Goal: Task Accomplishment & Management: Complete application form

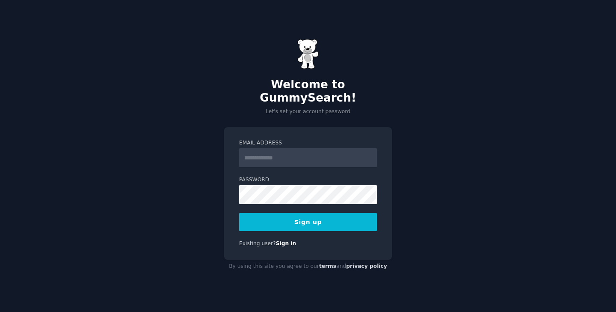
click at [303, 154] on input "Email Address" at bounding box center [308, 157] width 138 height 19
click at [285, 152] on input "Email Address" at bounding box center [308, 157] width 138 height 19
type input "**********"
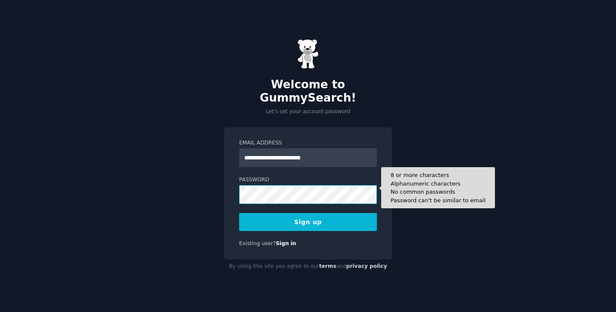
click at [239, 213] on button "Sign up" at bounding box center [308, 222] width 138 height 18
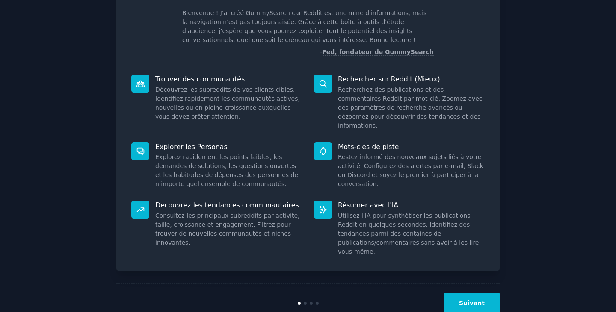
scroll to position [56, 0]
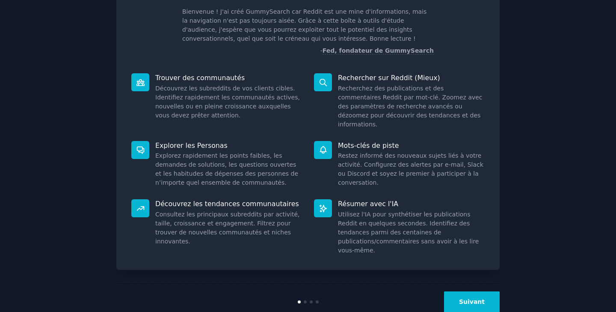
click at [463, 298] on font "Suivant" at bounding box center [472, 301] width 26 height 7
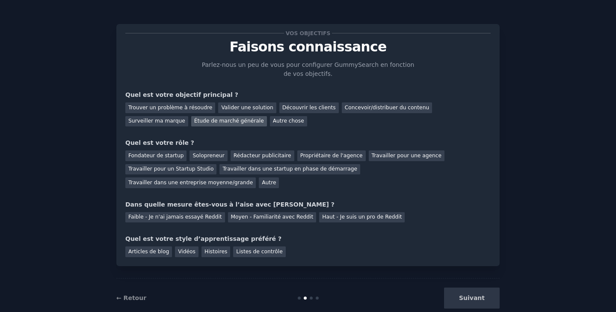
click at [194, 122] on font "Étude de marché générale" at bounding box center [229, 121] width 70 height 6
click at [262, 181] on font "Autre" at bounding box center [269, 182] width 14 height 6
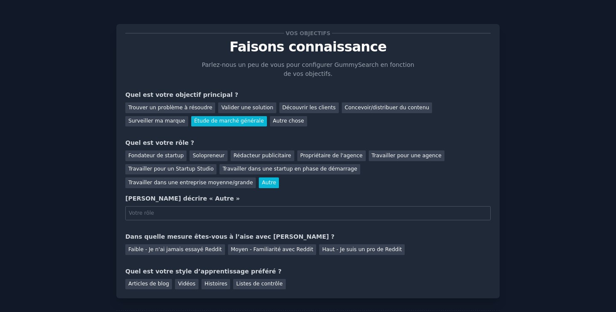
click at [159, 212] on input "text" at bounding box center [308, 213] width 366 height 15
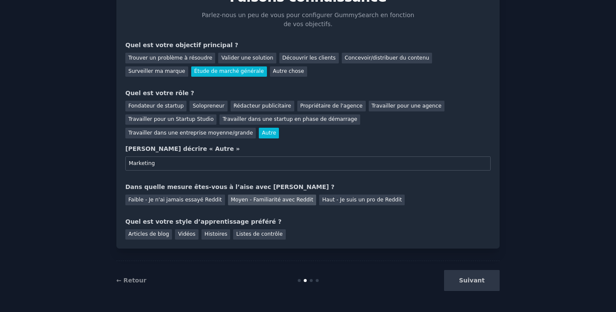
type input "Marketing"
click at [242, 202] on font "Moyen - Familiarité avec Reddit" at bounding box center [272, 199] width 83 height 6
click at [476, 279] on div "Suivant" at bounding box center [436, 280] width 128 height 21
click at [153, 235] on font "Articles de blog" at bounding box center [148, 234] width 41 height 6
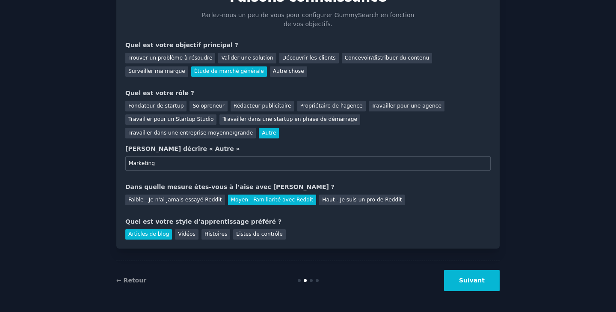
click at [469, 281] on font "Suivant" at bounding box center [472, 279] width 26 height 7
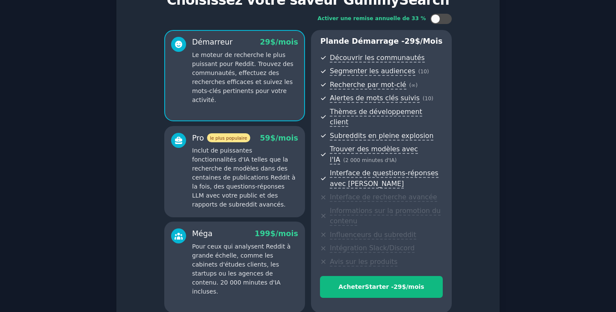
scroll to position [118, 0]
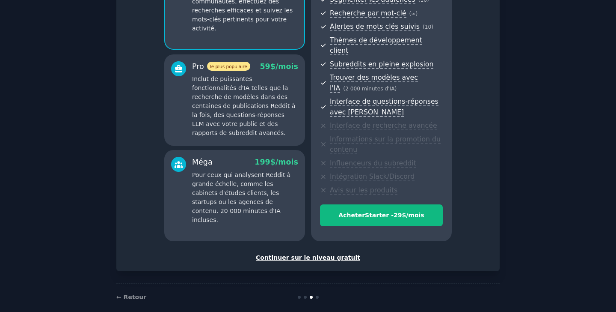
click at [307, 254] on font "Continuer sur le niveau gratuit" at bounding box center [308, 257] width 104 height 7
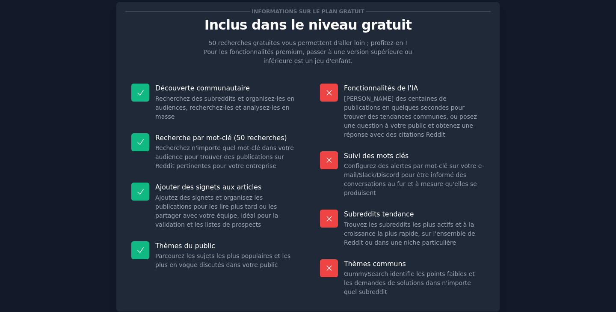
scroll to position [76, 0]
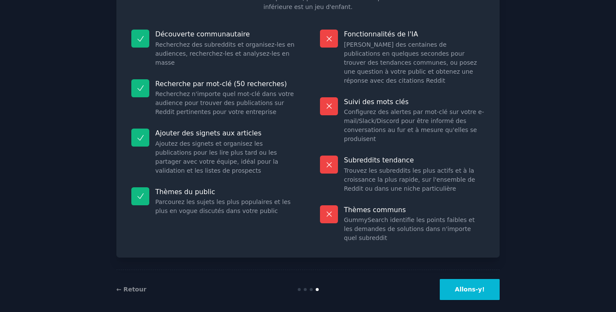
click at [465, 284] on button "Allons-y!" at bounding box center [470, 289] width 60 height 21
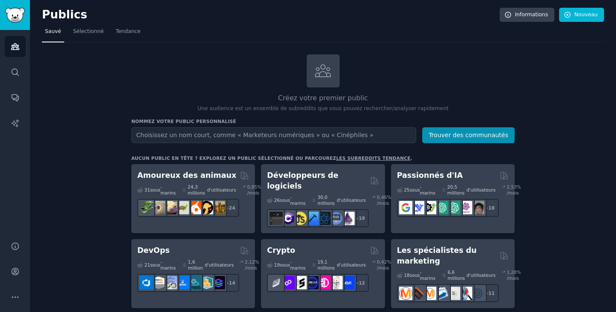
click at [232, 139] on input "text" at bounding box center [273, 135] width 285 height 16
click at [422, 127] on button "Trouver des communautés" at bounding box center [468, 135] width 92 height 16
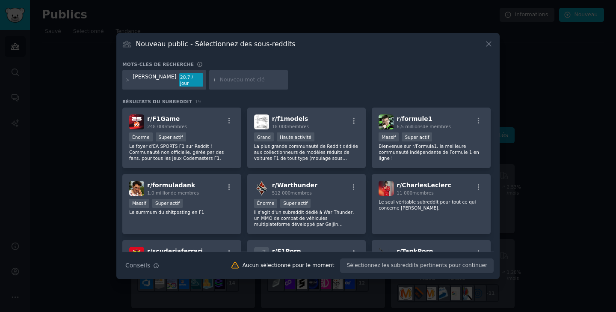
click at [490, 48] on icon at bounding box center [488, 43] width 9 height 9
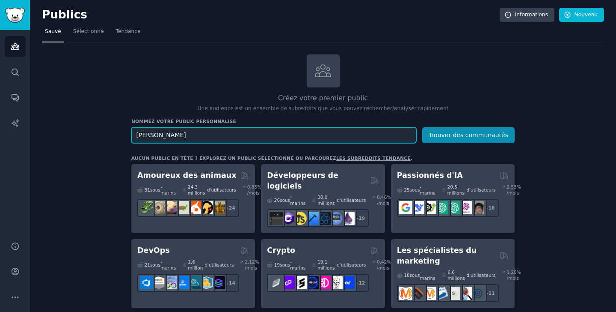
drag, startPoint x: 209, startPoint y: 135, endPoint x: 85, endPoint y: 126, distance: 124.5
type input "totalenergies"
click at [422, 127] on button "Trouver des communautés" at bounding box center [468, 135] width 92 height 16
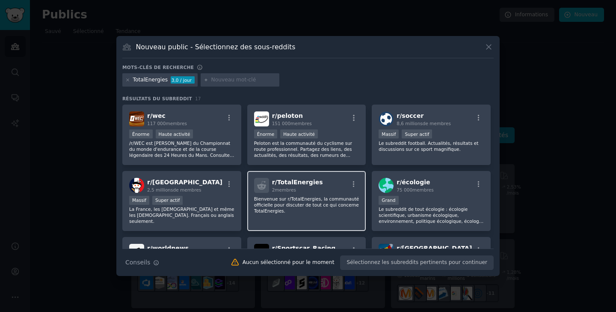
click at [294, 187] on font "membres" at bounding box center [285, 189] width 21 height 5
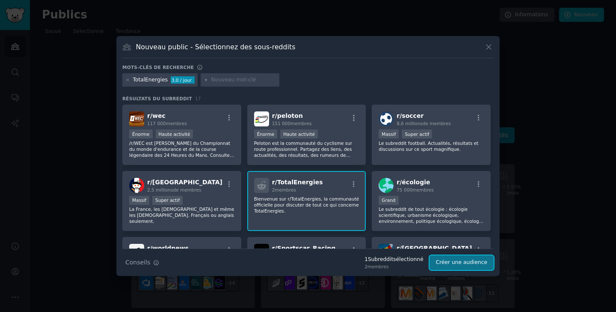
click at [463, 265] on font "Créer une audience" at bounding box center [461, 262] width 51 height 6
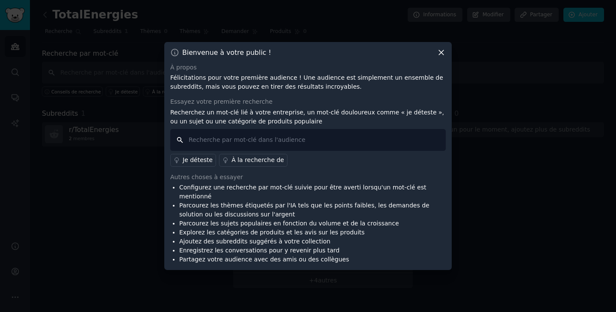
click at [396, 143] on input "text" at bounding box center [308, 140] width 276 height 22
type input "j'aime"
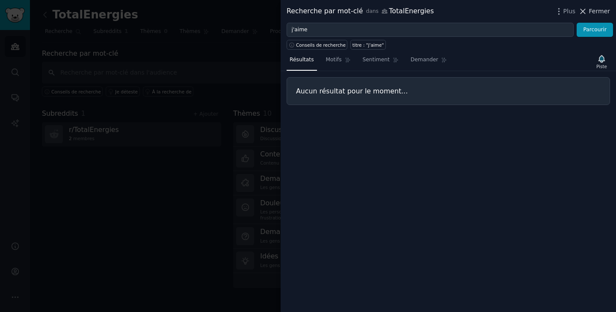
click at [602, 15] on font "Fermer" at bounding box center [599, 11] width 21 height 7
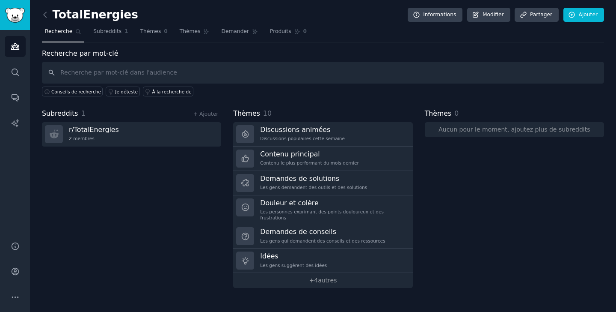
click at [152, 201] on div "Subreddits 1 + Ajouter r/ TotalEnergies 2 membres" at bounding box center [131, 197] width 179 height 179
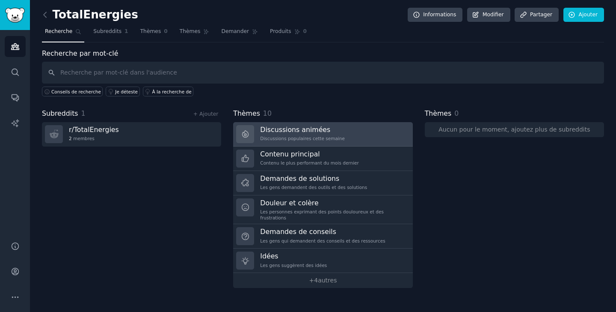
click at [379, 138] on link "Discussions animées Discussions populaires cette semaine" at bounding box center [322, 134] width 179 height 24
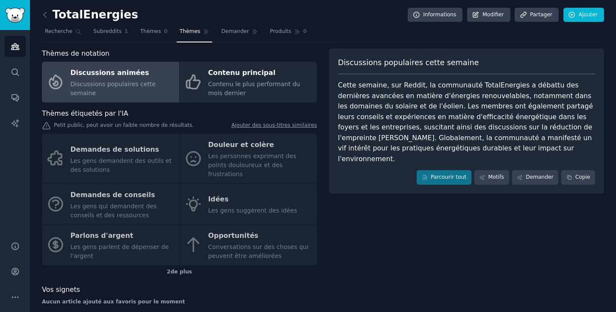
click at [426, 199] on div "Discussions populaires cette semaine Cette semaine, sur Reddit, la communauté T…" at bounding box center [466, 179] width 275 height 263
click at [391, 199] on div "Discussions populaires cette semaine Cette semaine, sur Reddit, la communauté T…" at bounding box center [466, 199] width 275 height 0
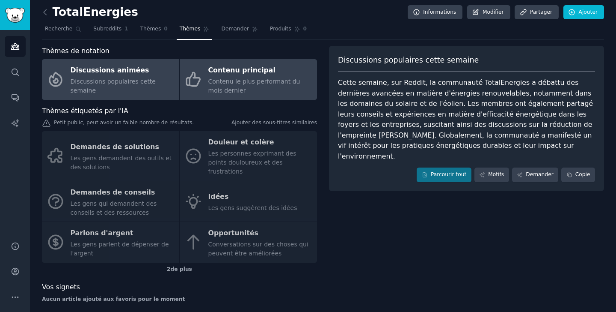
click at [237, 78] on font "Contenu le plus performant du mois dernier" at bounding box center [254, 86] width 92 height 16
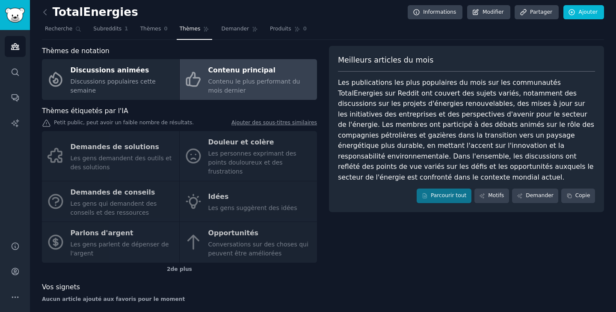
click at [166, 153] on div "Demandes de solutions Les gens demandent des outils et des solutions Douleur et…" at bounding box center [179, 196] width 275 height 131
click at [367, 15] on div "TotalEnergies Informations Modifier Partager Ajouter" at bounding box center [323, 14] width 562 height 18
click at [135, 154] on div "Demandes de solutions Les gens demandent des outils et des solutions Douleur et…" at bounding box center [179, 196] width 275 height 131
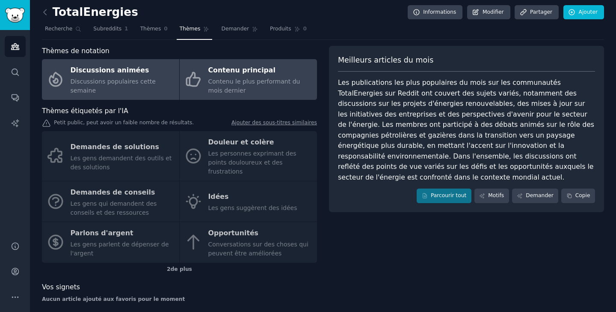
click at [150, 81] on div "Discussions populaires cette semaine" at bounding box center [123, 86] width 104 height 18
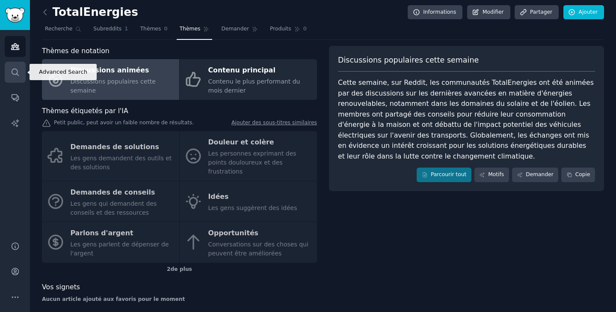
click at [10, 77] on link "Recherche" at bounding box center [15, 72] width 21 height 21
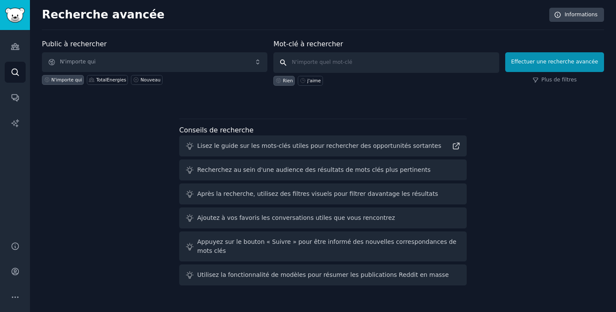
click at [330, 63] on input "text" at bounding box center [386, 62] width 226 height 21
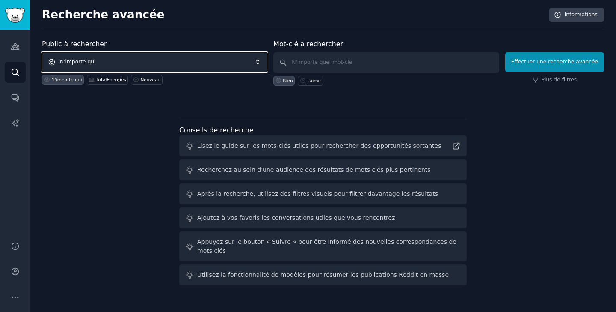
click at [88, 58] on span "N'importe qui" at bounding box center [155, 62] width 226 height 20
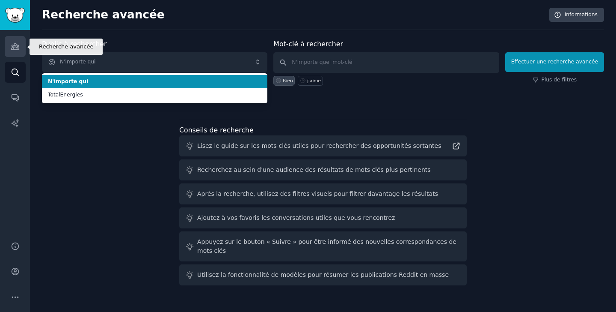
click at [15, 51] on icon "Barre latérale" at bounding box center [15, 46] width 9 height 9
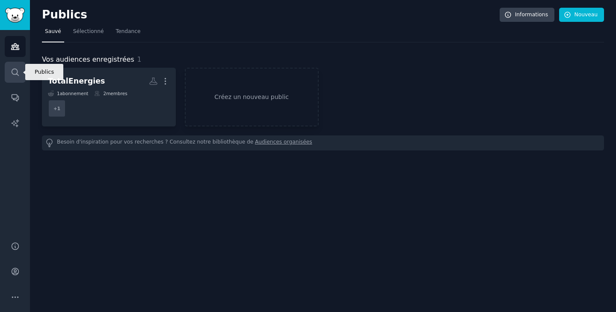
click at [12, 70] on icon "Barre latérale" at bounding box center [15, 72] width 9 height 9
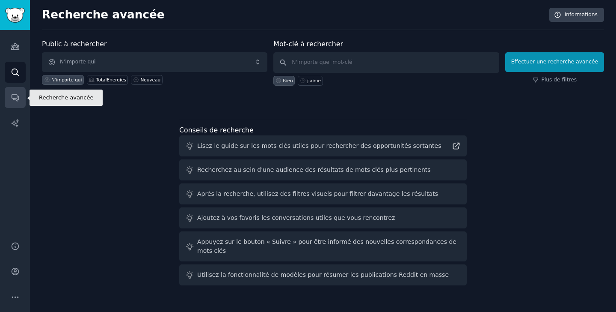
click at [16, 102] on link "Conversations" at bounding box center [15, 97] width 21 height 21
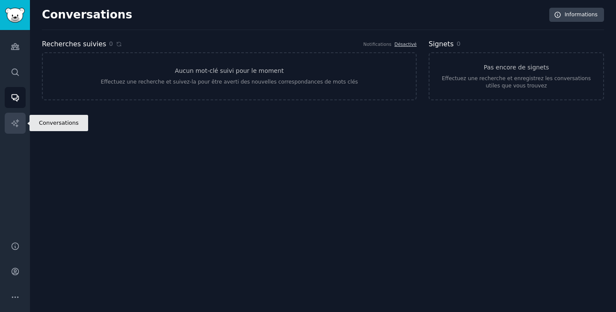
click at [20, 125] on link "Rapports d'IA" at bounding box center [15, 123] width 21 height 21
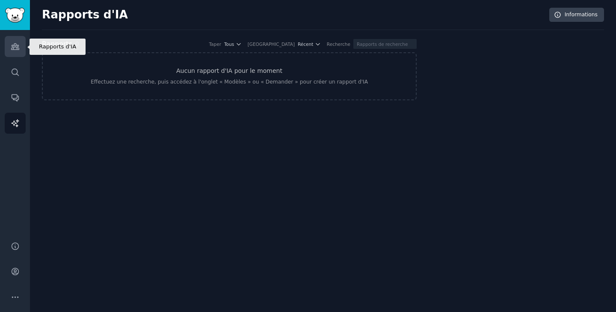
click at [17, 45] on icon "Barre latérale" at bounding box center [15, 47] width 8 height 6
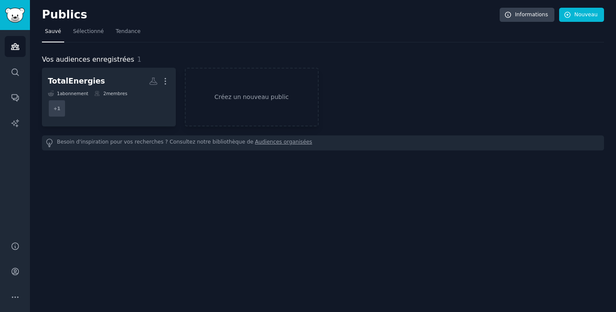
click at [270, 214] on div "Publics Informations Nouveau Sauvé Sélectionné Tendance Vos audiences enregistr…" at bounding box center [323, 156] width 586 height 312
click at [95, 35] on span "Sélectionné" at bounding box center [88, 32] width 31 height 8
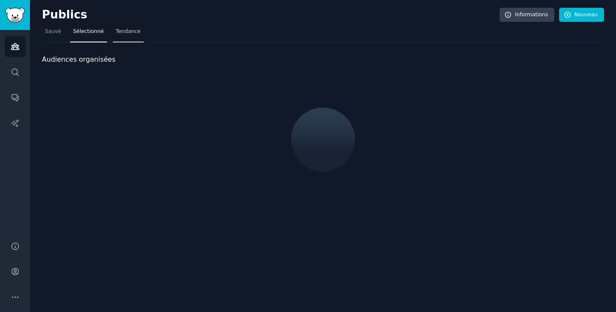
click at [127, 30] on font "Tendance" at bounding box center [128, 31] width 25 height 6
